Goal: Use online tool/utility: Utilize a website feature to perform a specific function

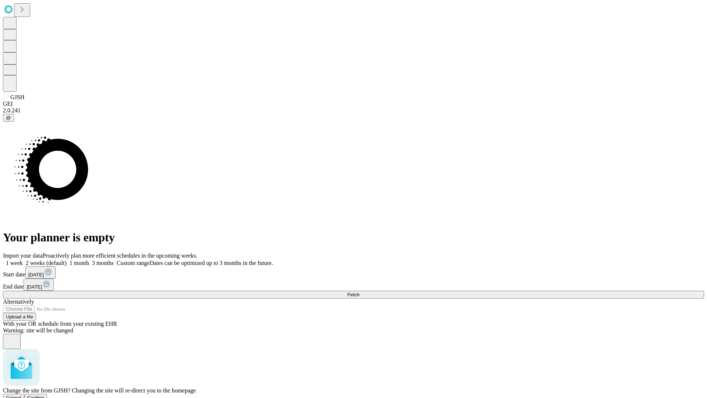
click at [45, 395] on span "Confirm" at bounding box center [35, 398] width 17 height 6
click at [89, 260] on label "1 month" at bounding box center [78, 263] width 22 height 6
click at [360, 292] on span "Fetch" at bounding box center [353, 295] width 12 height 6
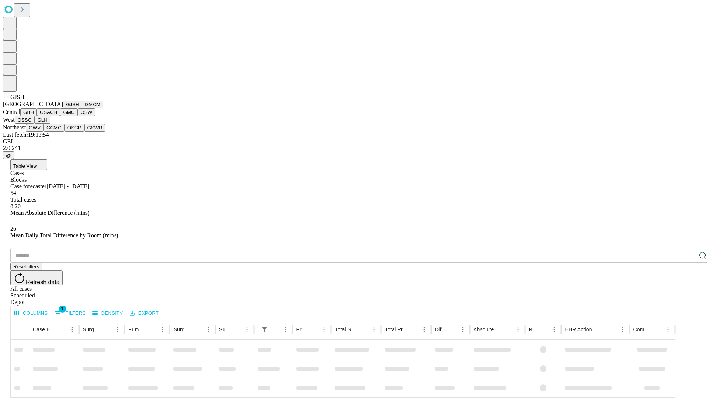
click at [82, 108] on button "GMCM" at bounding box center [92, 105] width 21 height 8
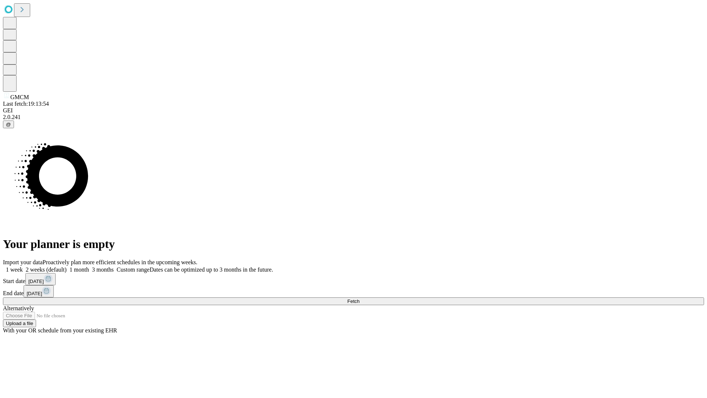
click at [89, 266] on label "1 month" at bounding box center [78, 269] width 22 height 6
click at [360, 298] on span "Fetch" at bounding box center [353, 301] width 12 height 6
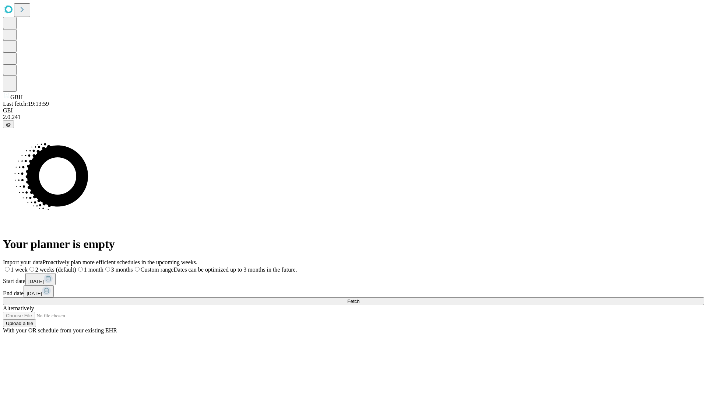
click at [104, 266] on label "1 month" at bounding box center [89, 269] width 27 height 6
click at [360, 298] on span "Fetch" at bounding box center [353, 301] width 12 height 6
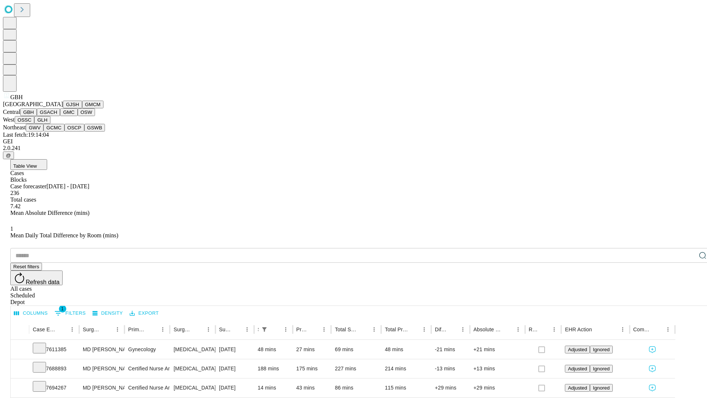
click at [57, 116] on button "GSACH" at bounding box center [48, 112] width 23 height 8
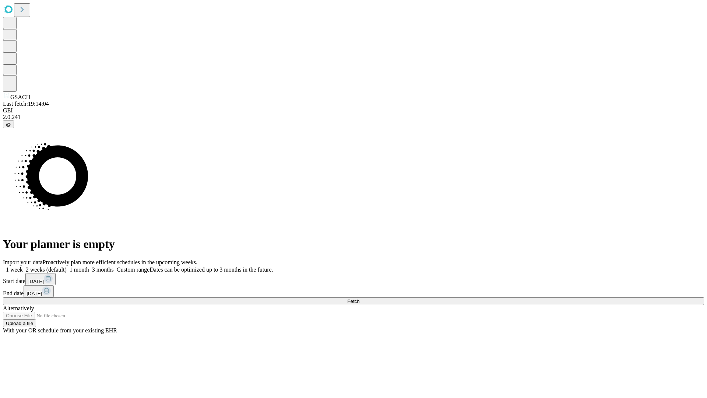
click at [89, 266] on label "1 month" at bounding box center [78, 269] width 22 height 6
click at [360, 298] on span "Fetch" at bounding box center [353, 301] width 12 height 6
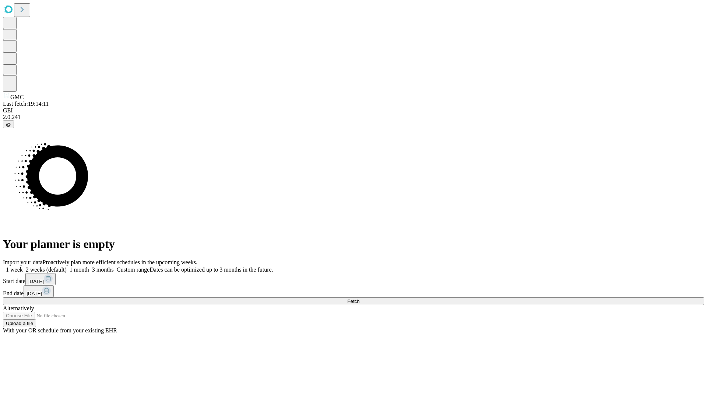
click at [89, 266] on label "1 month" at bounding box center [78, 269] width 22 height 6
click at [360, 298] on span "Fetch" at bounding box center [353, 301] width 12 height 6
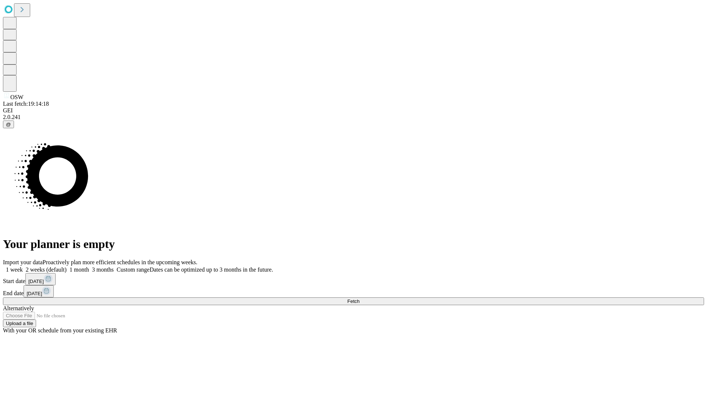
click at [89, 266] on label "1 month" at bounding box center [78, 269] width 22 height 6
click at [360, 298] on span "Fetch" at bounding box center [353, 301] width 12 height 6
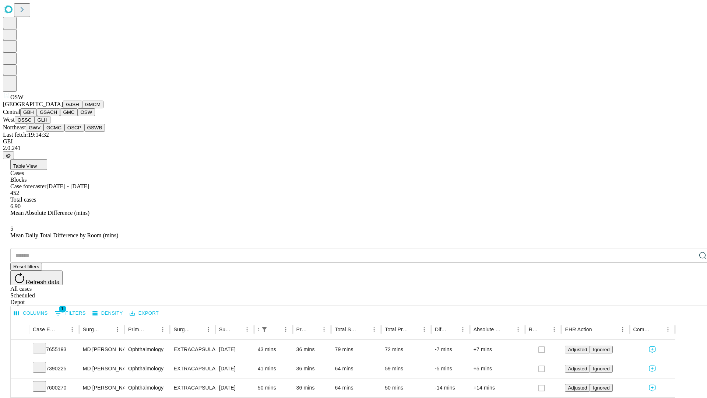
click at [35, 124] on button "OSSC" at bounding box center [25, 120] width 20 height 8
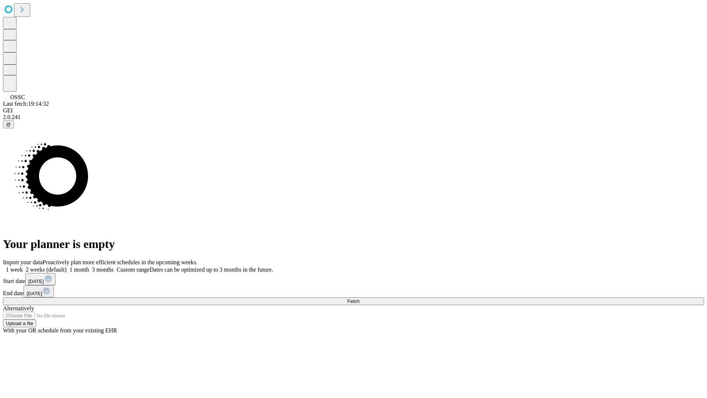
click at [89, 266] on label "1 month" at bounding box center [78, 269] width 22 height 6
click at [360, 298] on span "Fetch" at bounding box center [353, 301] width 12 height 6
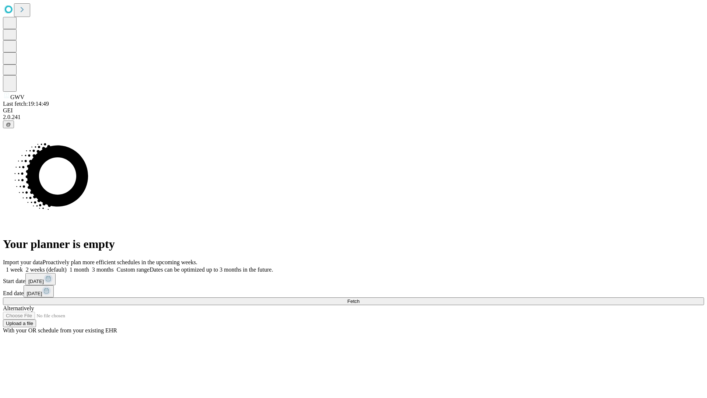
click at [89, 266] on label "1 month" at bounding box center [78, 269] width 22 height 6
click at [360, 298] on span "Fetch" at bounding box center [353, 301] width 12 height 6
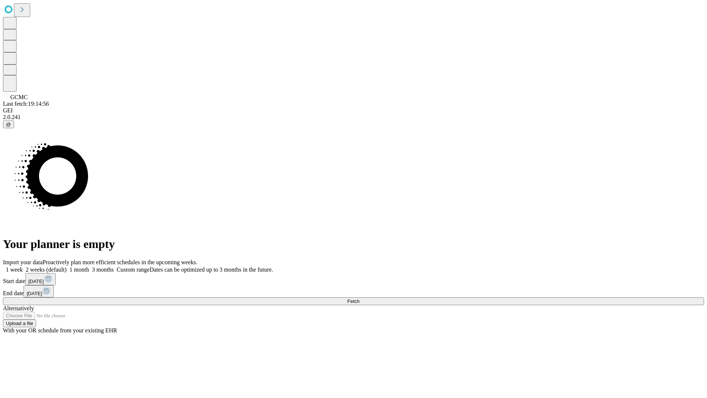
click at [89, 266] on label "1 month" at bounding box center [78, 269] width 22 height 6
click at [360, 298] on span "Fetch" at bounding box center [353, 301] width 12 height 6
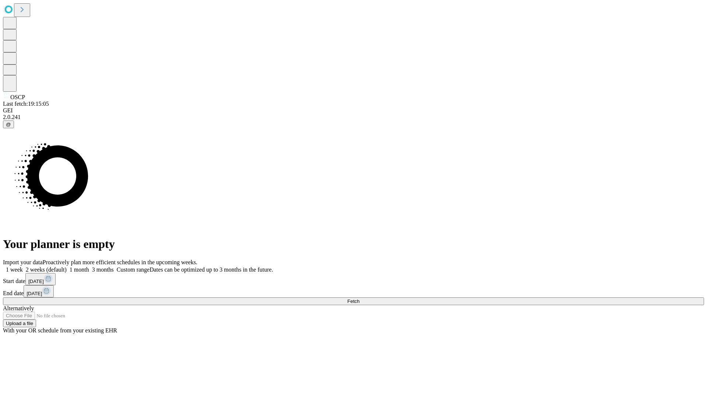
click at [89, 266] on label "1 month" at bounding box center [78, 269] width 22 height 6
click at [360, 298] on span "Fetch" at bounding box center [353, 301] width 12 height 6
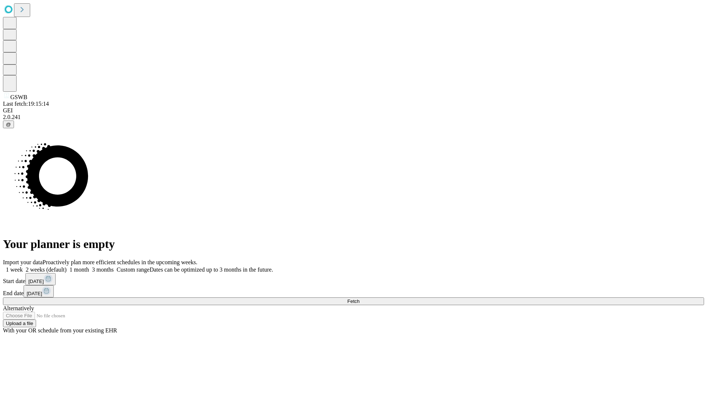
click at [89, 266] on label "1 month" at bounding box center [78, 269] width 22 height 6
click at [360, 298] on span "Fetch" at bounding box center [353, 301] width 12 height 6
